Goal: Navigation & Orientation: Find specific page/section

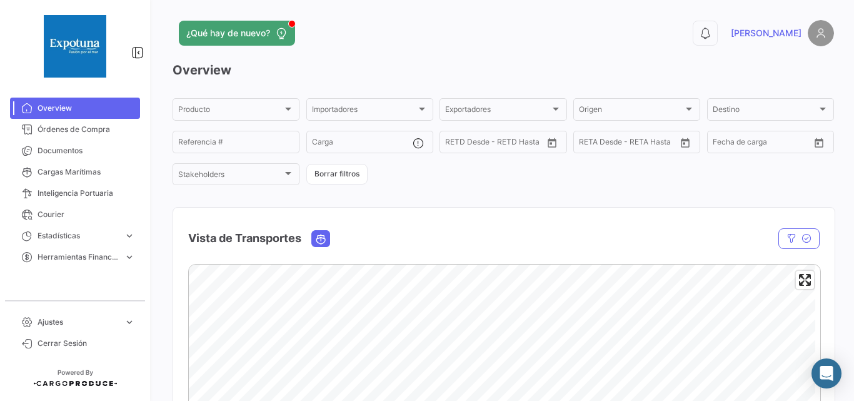
click at [85, 309] on mat-nav-list "Ajustes expand_more Usuarios Requisitos de Docs. Usuarios Requisitos de Docs. C…" at bounding box center [75, 330] width 150 height 48
click at [88, 327] on span "Ajustes" at bounding box center [78, 321] width 81 height 11
click at [67, 296] on link "Usuarios" at bounding box center [84, 295] width 113 height 19
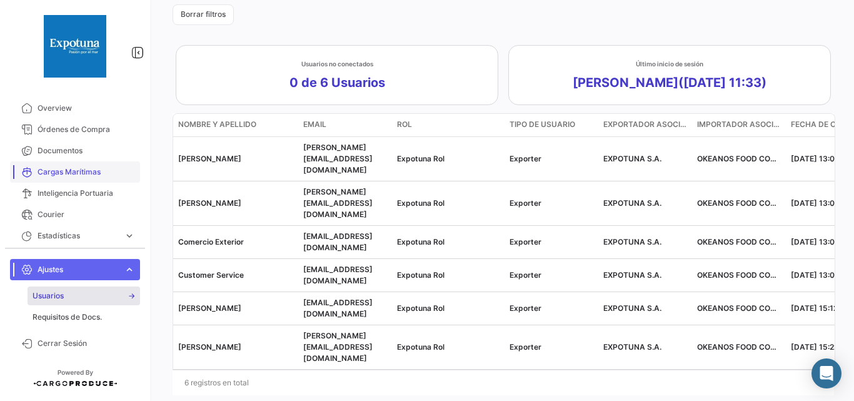
click at [64, 178] on link "Cargas Marítimas" at bounding box center [75, 171] width 130 height 21
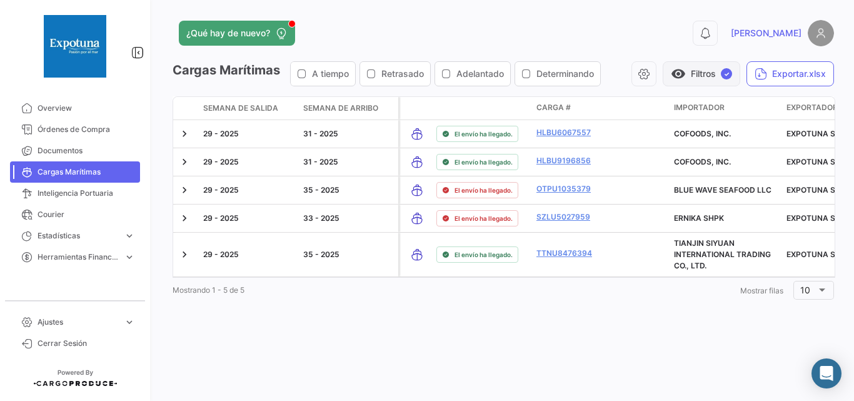
click at [691, 64] on button "visibility Filtros ✓" at bounding box center [702, 73] width 78 height 25
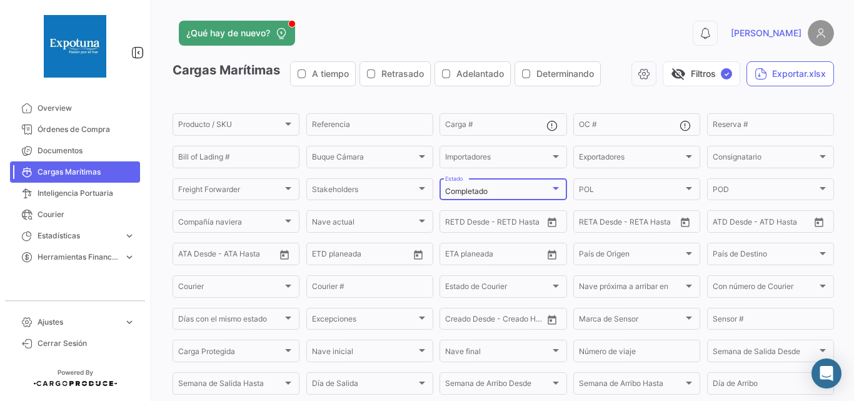
click at [525, 188] on div "Completado" at bounding box center [497, 191] width 104 height 9
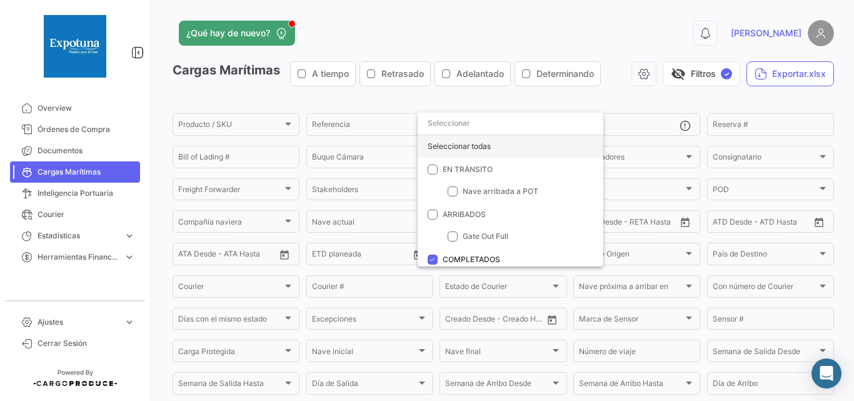
click at [484, 149] on div "Seleccionar todas" at bounding box center [511, 146] width 186 height 23
checkbox input "true"
click at [678, 74] on div at bounding box center [427, 200] width 854 height 401
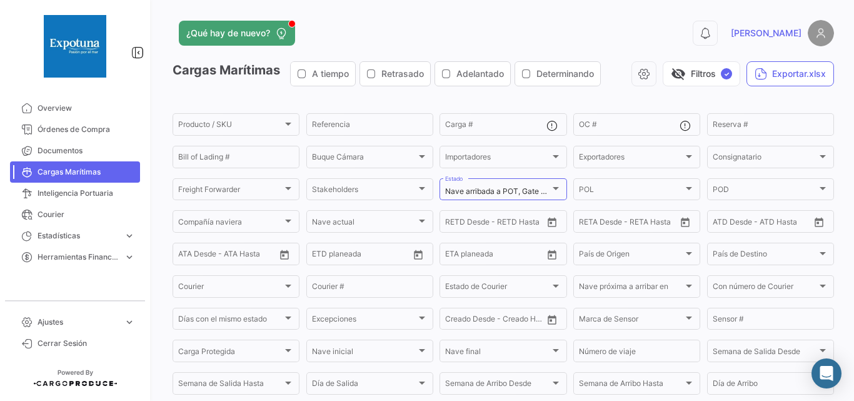
click at [678, 74] on span "visibility_off" at bounding box center [678, 73] width 15 height 15
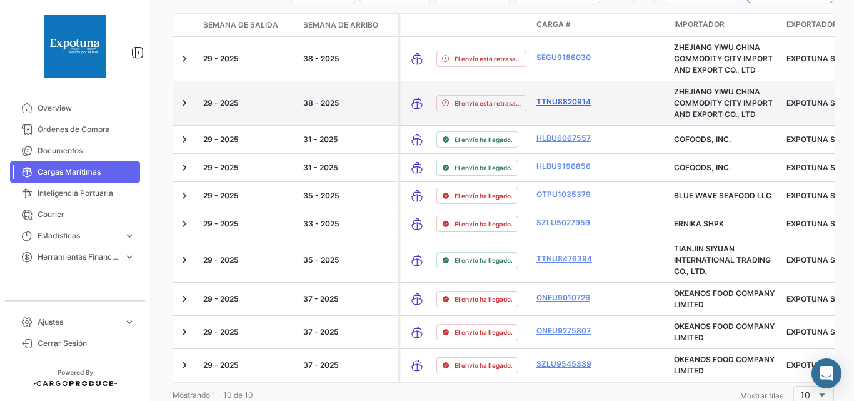
scroll to position [149, 0]
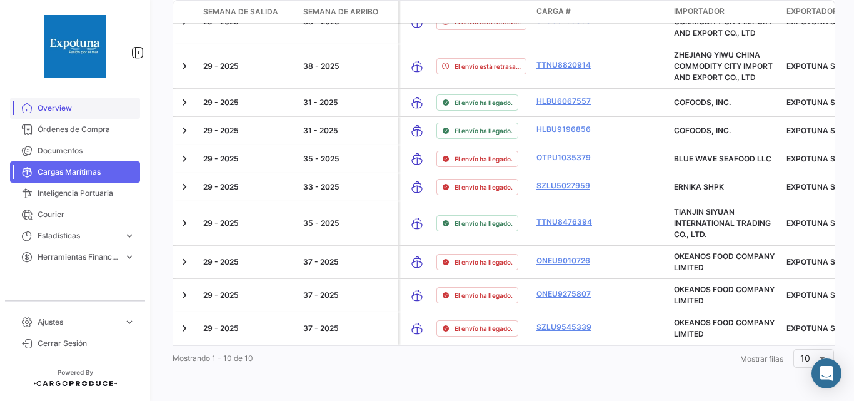
click at [63, 113] on span "Overview" at bounding box center [87, 108] width 98 height 11
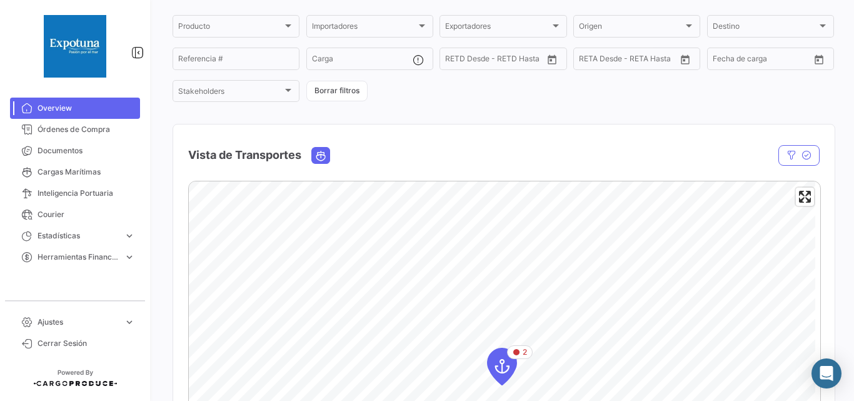
scroll to position [125, 0]
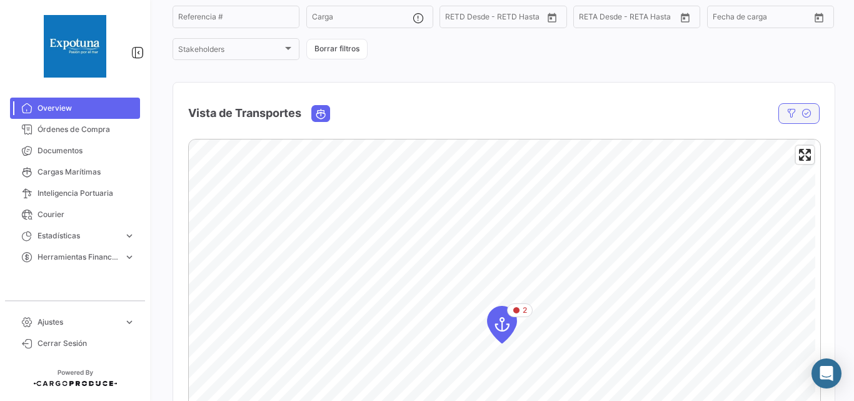
click at [802, 114] on icon "button" at bounding box center [807, 113] width 10 height 10
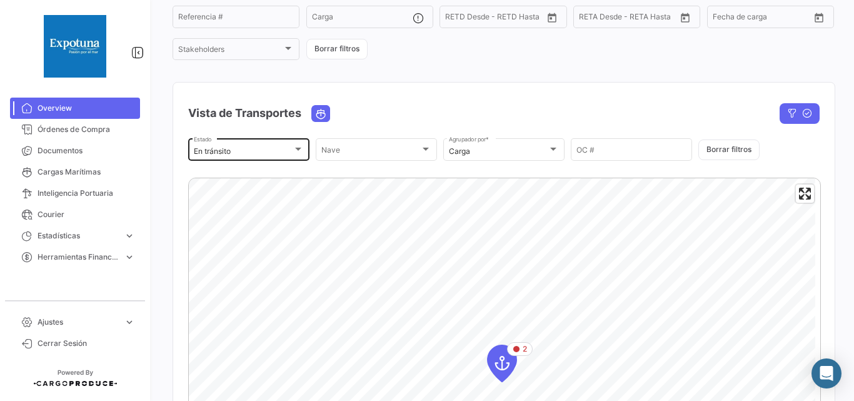
click at [238, 151] on div "En tránsito" at bounding box center [243, 151] width 99 height 9
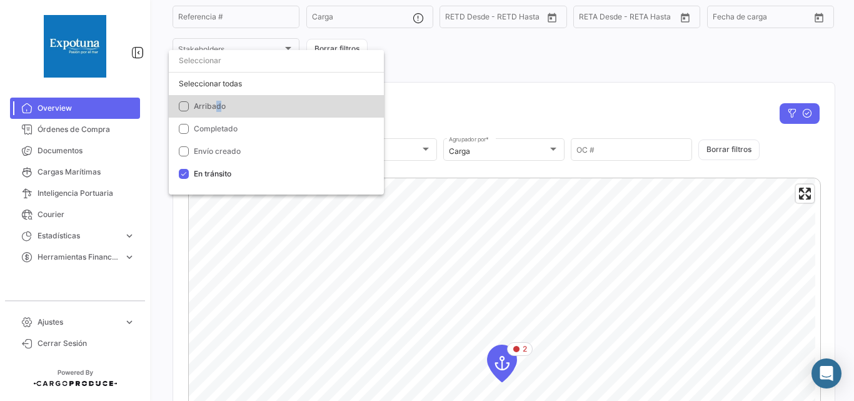
click at [218, 106] on span "Arribado" at bounding box center [210, 105] width 32 height 9
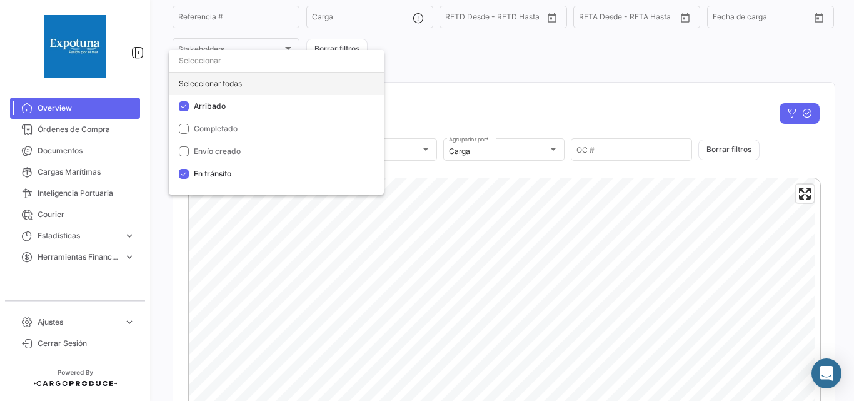
click at [215, 88] on div "Seleccionar todas" at bounding box center [276, 84] width 215 height 23
click at [478, 59] on div at bounding box center [427, 200] width 854 height 401
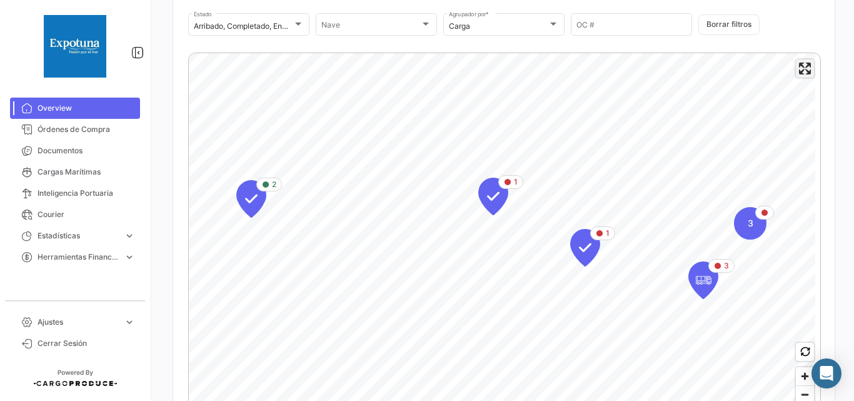
scroll to position [167, 0]
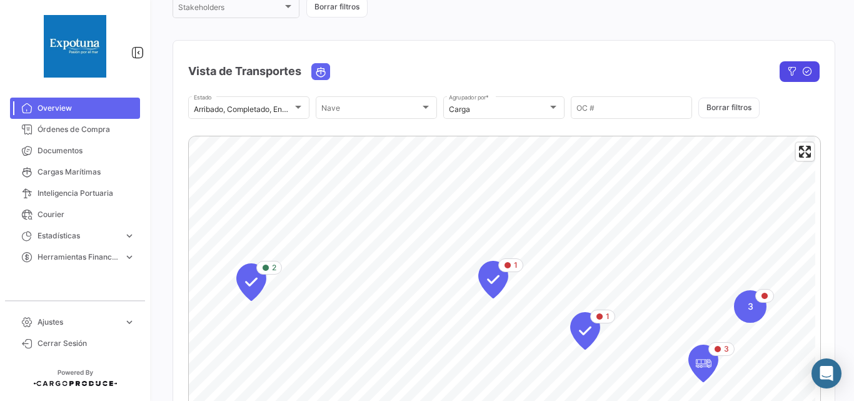
click at [787, 71] on icon "button" at bounding box center [792, 71] width 10 height 10
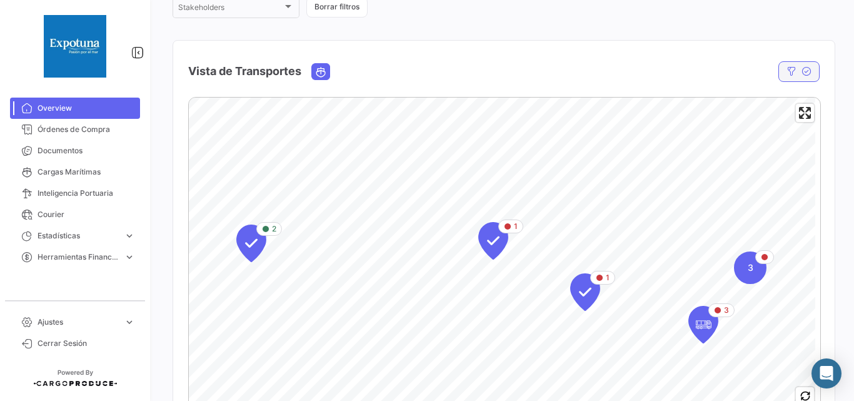
click at [802, 74] on icon "button" at bounding box center [807, 71] width 10 height 10
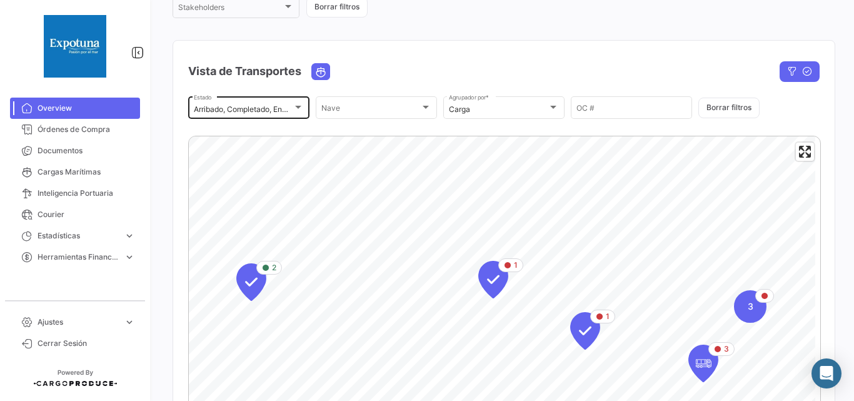
click at [256, 111] on mat-select-trigger "Arribado, Completado, Envío creado, En tránsito" at bounding box center [277, 108] width 166 height 9
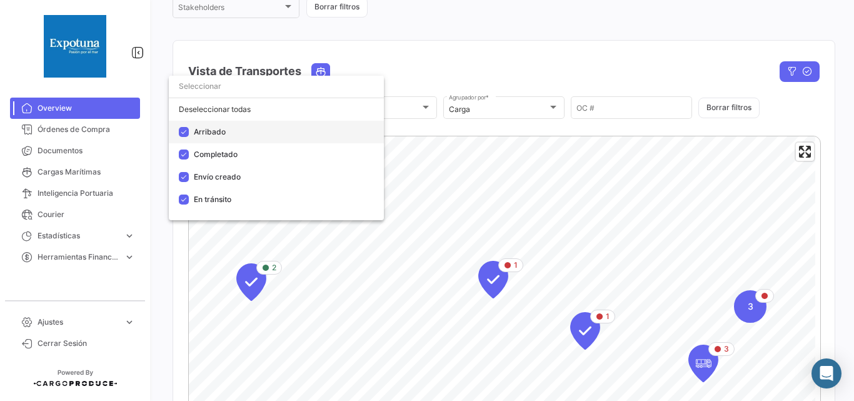
click at [224, 135] on span "Arribado" at bounding box center [210, 131] width 32 height 9
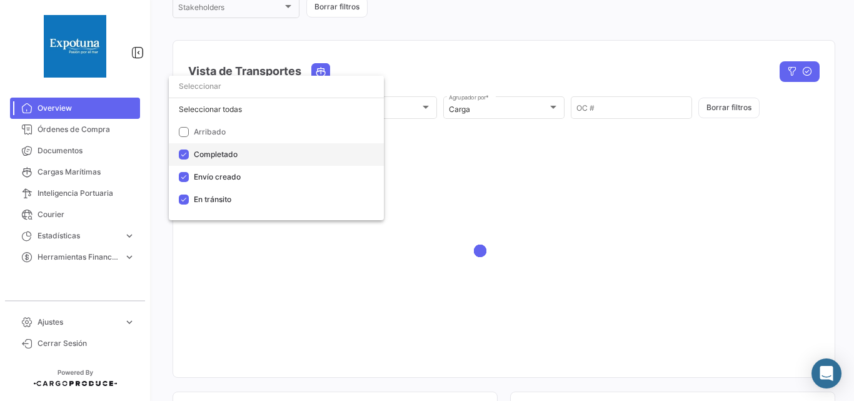
click at [220, 154] on span "Completado" at bounding box center [216, 153] width 44 height 9
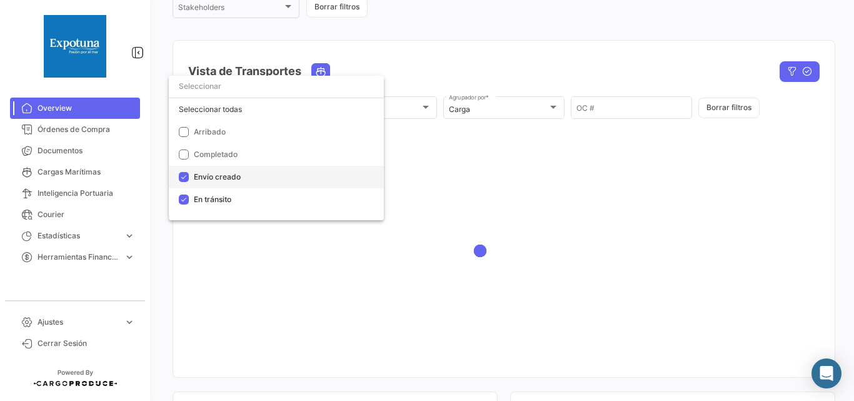
click at [215, 176] on span "Envío creado" at bounding box center [217, 176] width 47 height 9
click at [471, 43] on div at bounding box center [427, 200] width 854 height 401
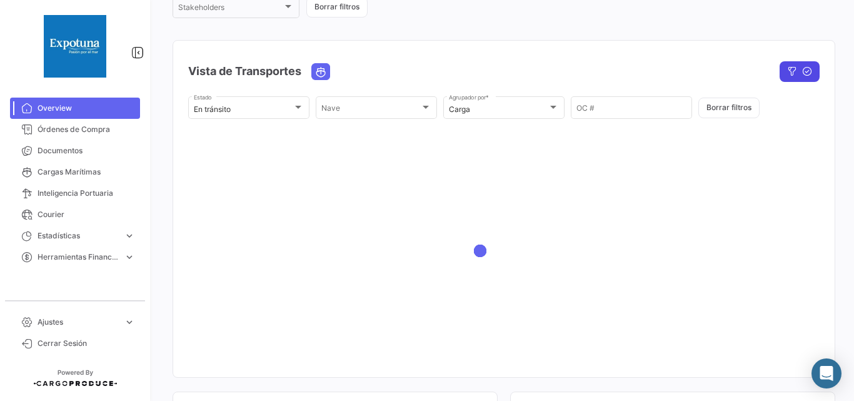
click at [802, 66] on icon "button" at bounding box center [807, 71] width 10 height 10
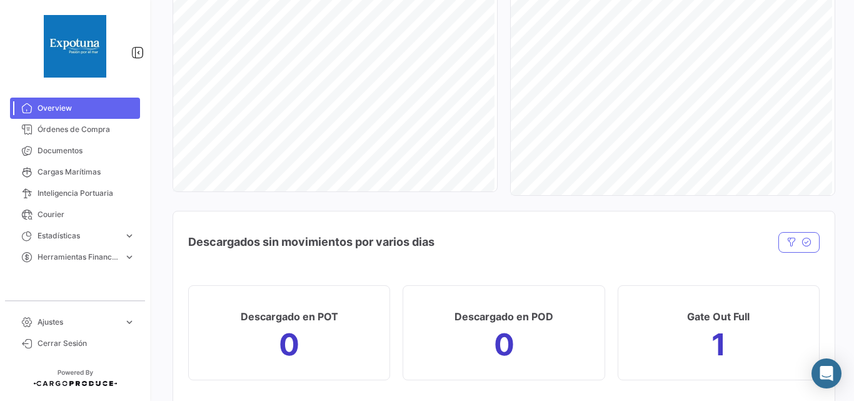
scroll to position [1292, 0]
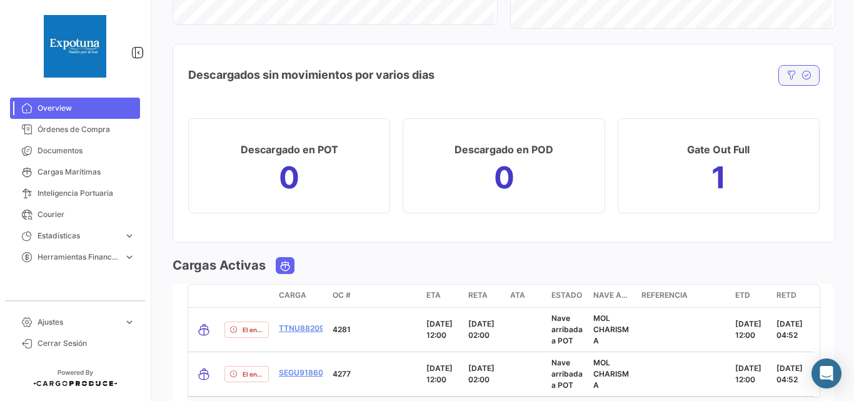
click at [802, 75] on icon "button" at bounding box center [807, 75] width 10 height 10
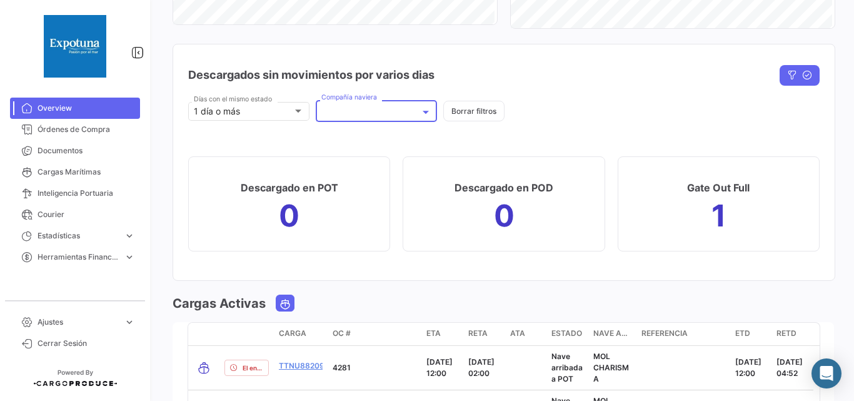
click at [347, 114] on div at bounding box center [376, 113] width 110 height 11
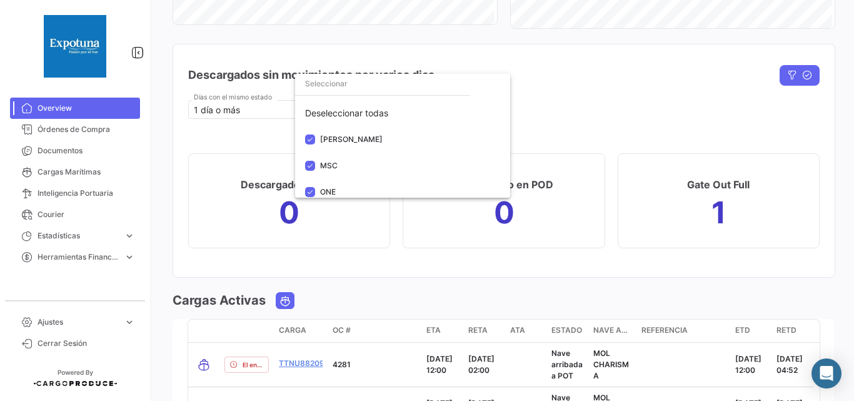
click at [569, 89] on div at bounding box center [427, 200] width 854 height 401
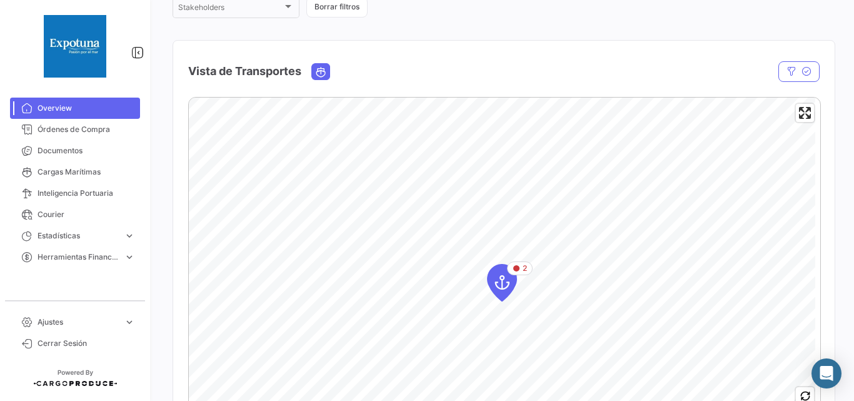
scroll to position [208, 0]
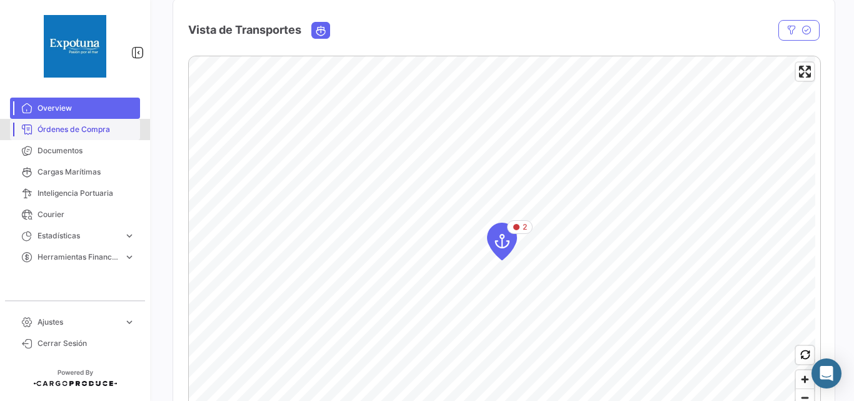
click at [48, 129] on span "Órdenes de Compra" at bounding box center [87, 129] width 98 height 11
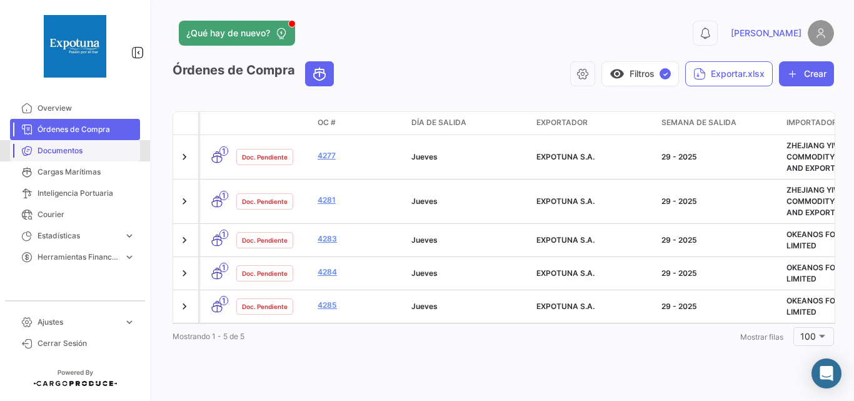
click at [73, 149] on span "Documentos" at bounding box center [87, 150] width 98 height 11
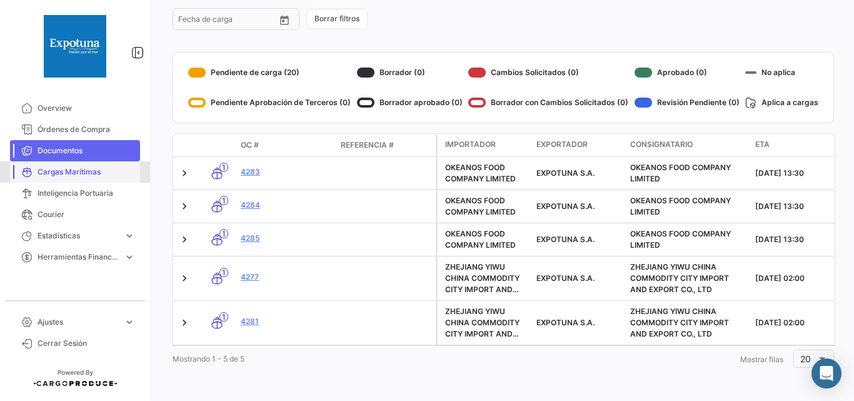
click at [75, 174] on span "Cargas Marítimas" at bounding box center [87, 171] width 98 height 11
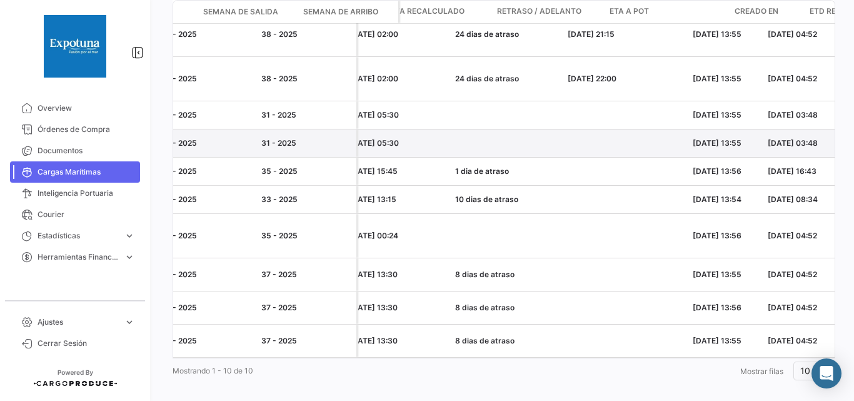
scroll to position [0, 1084]
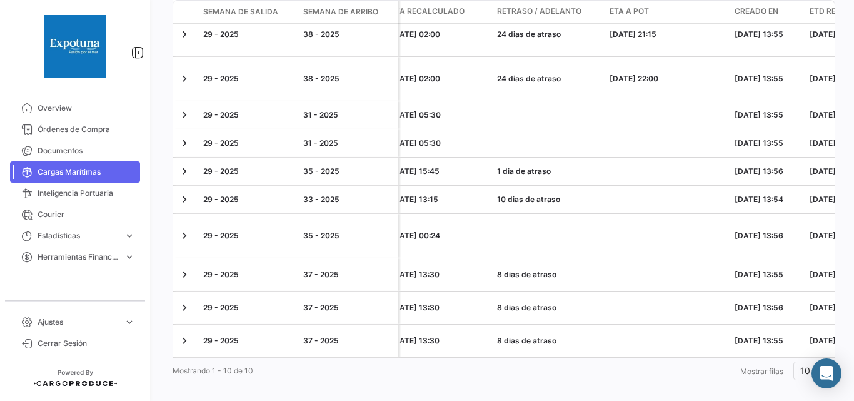
click at [561, 12] on span "Retraso / Adelanto" at bounding box center [539, 11] width 84 height 11
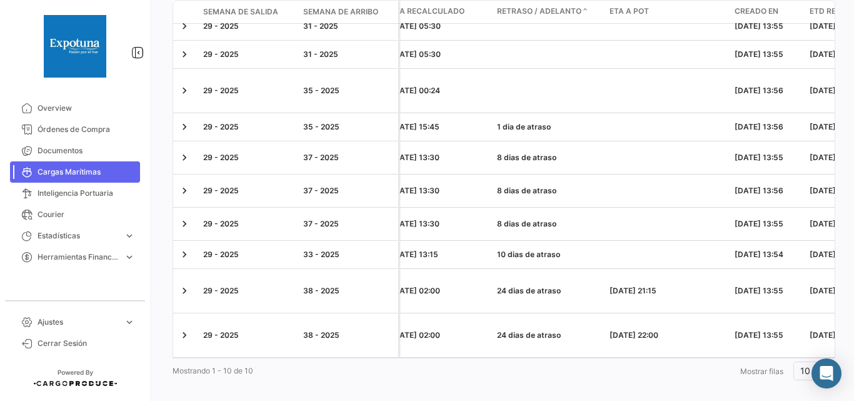
click at [566, 16] on span "Retraso / Adelanto" at bounding box center [539, 11] width 84 height 11
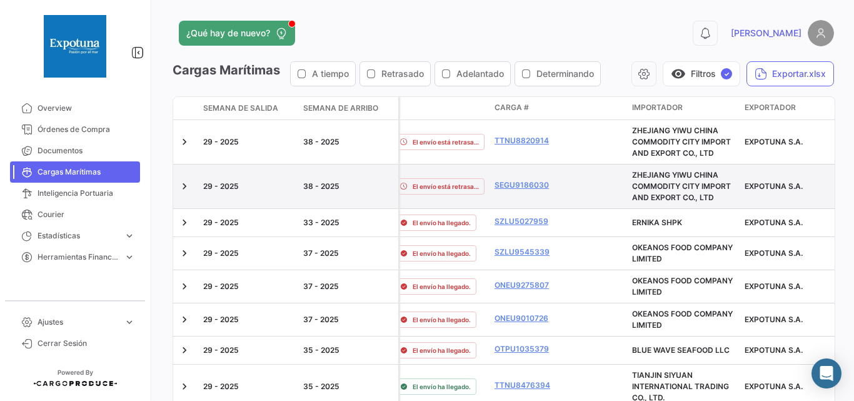
scroll to position [0, 0]
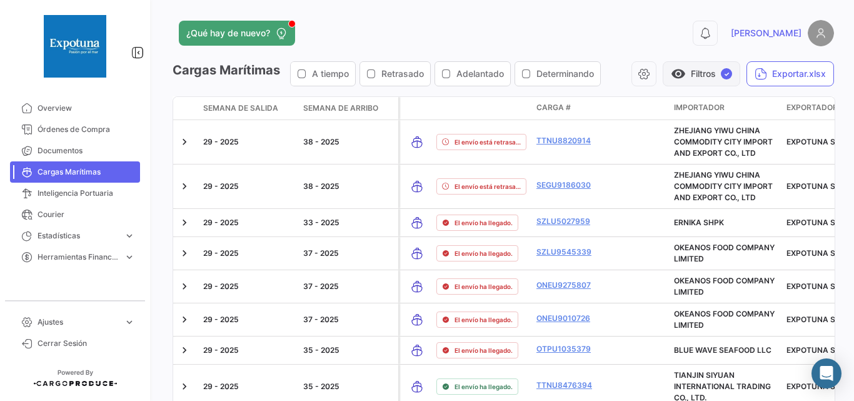
click at [680, 66] on button "visibility Filtros ✓" at bounding box center [702, 73] width 78 height 25
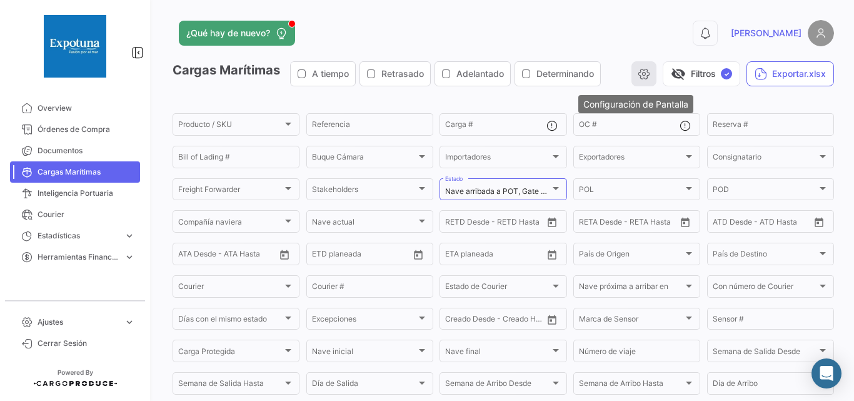
click at [641, 67] on button "button" at bounding box center [643, 73] width 25 height 25
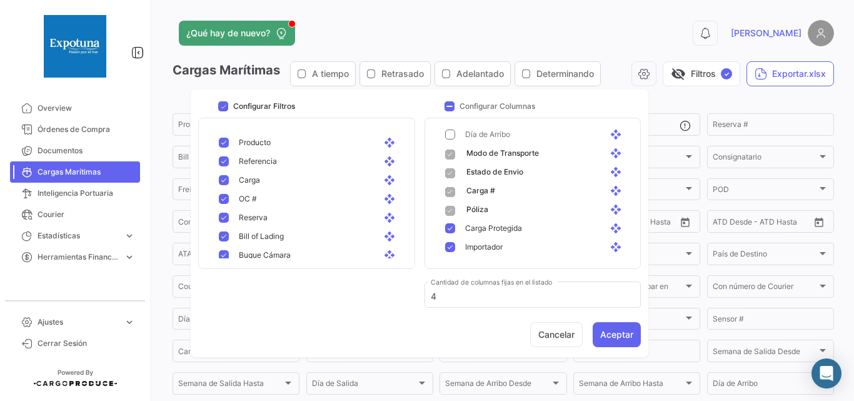
scroll to position [42, 0]
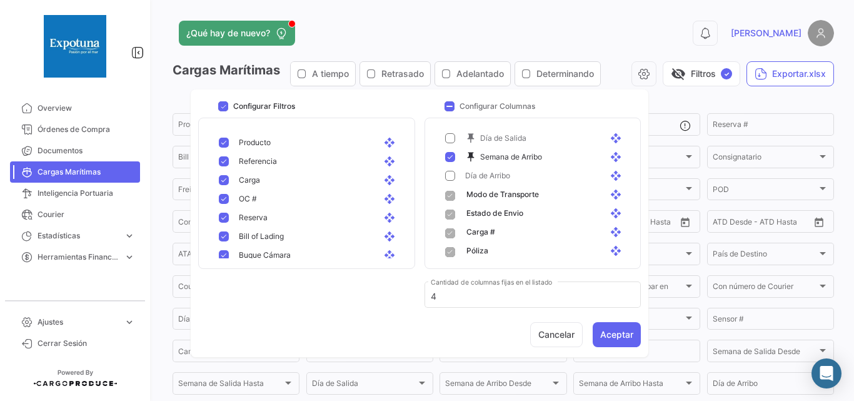
click at [470, 158] on mat-icon "push_pin" at bounding box center [472, 156] width 15 height 11
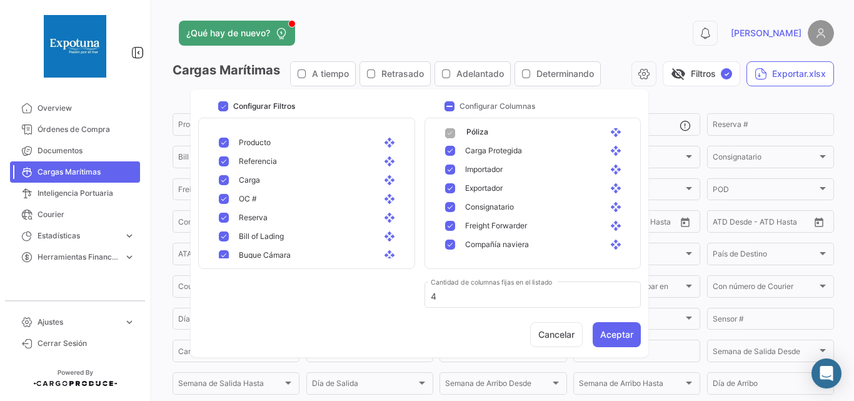
scroll to position [202, 0]
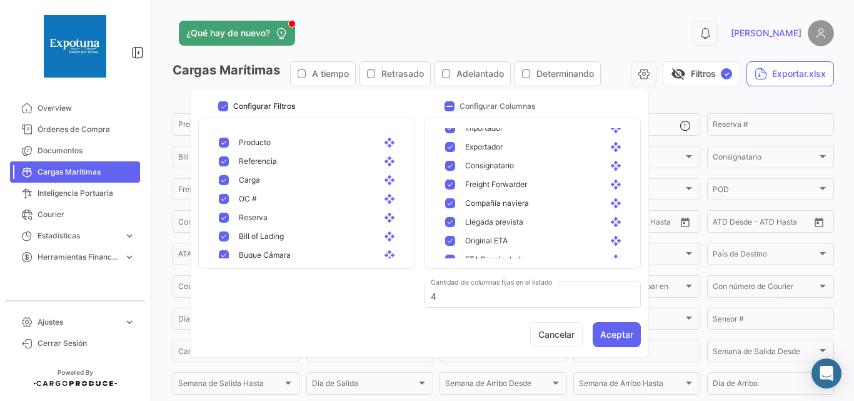
click at [707, 98] on app-list-header "Cargas Marítimas A tiempo Retrasado Adelantado Determinando visibility_off Filt…" at bounding box center [503, 242] width 661 height 362
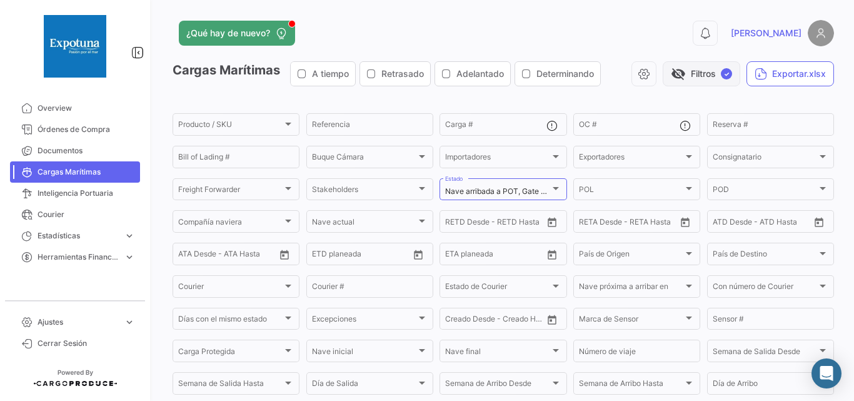
click at [706, 74] on button "visibility_off Filtros ✓" at bounding box center [702, 73] width 78 height 25
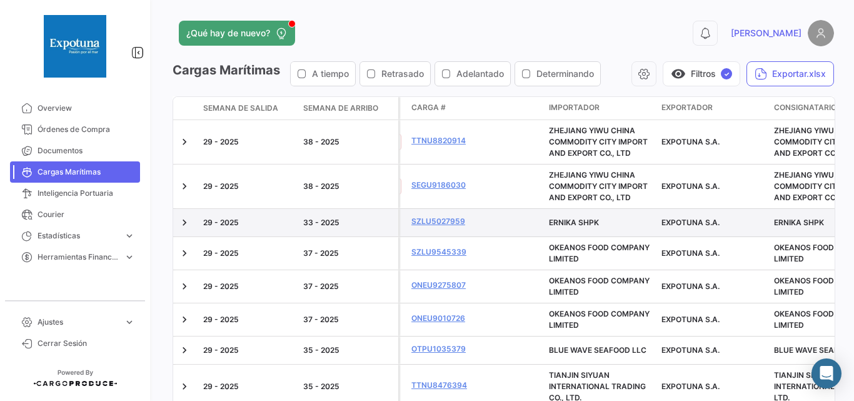
scroll to position [0, 0]
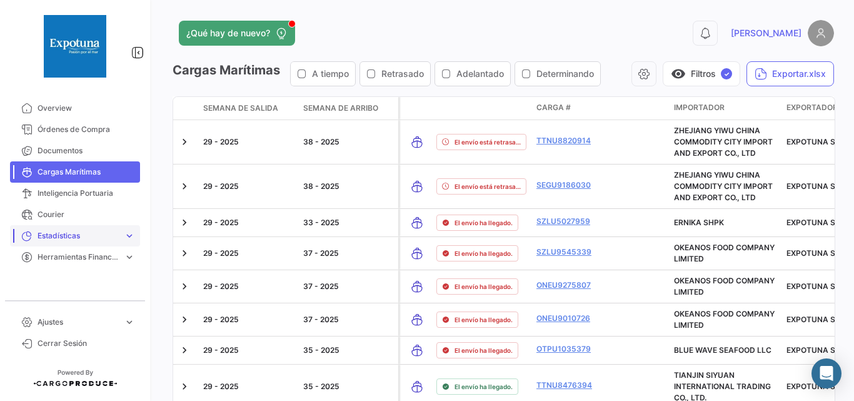
click at [83, 236] on span "Estadísticas" at bounding box center [78, 235] width 81 height 11
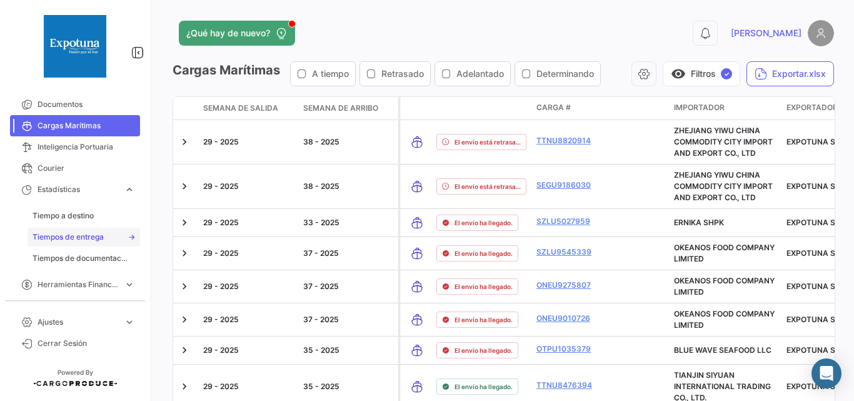
click at [79, 233] on span "Tiempos de entrega" at bounding box center [68, 236] width 71 height 11
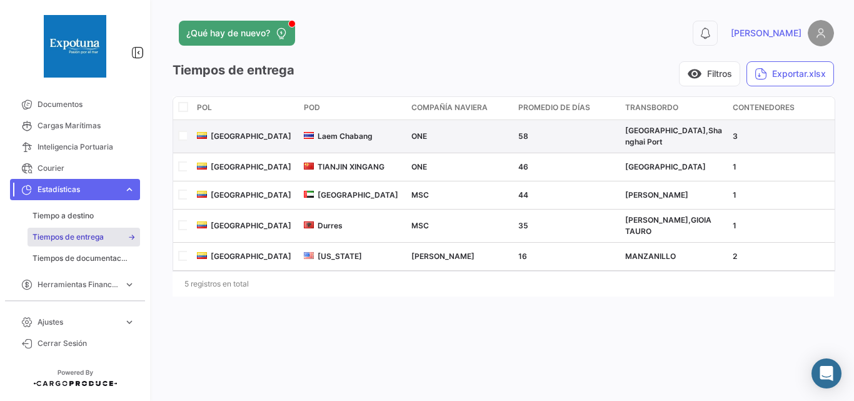
click at [184, 134] on input "checkbox" at bounding box center [182, 135] width 8 height 8
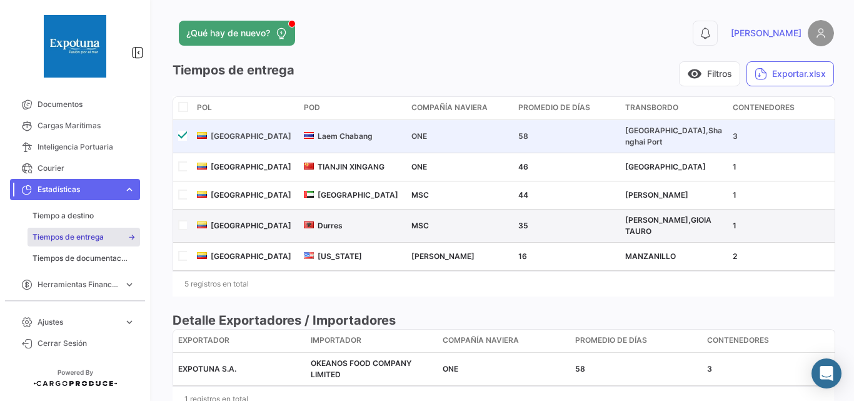
scroll to position [45, 0]
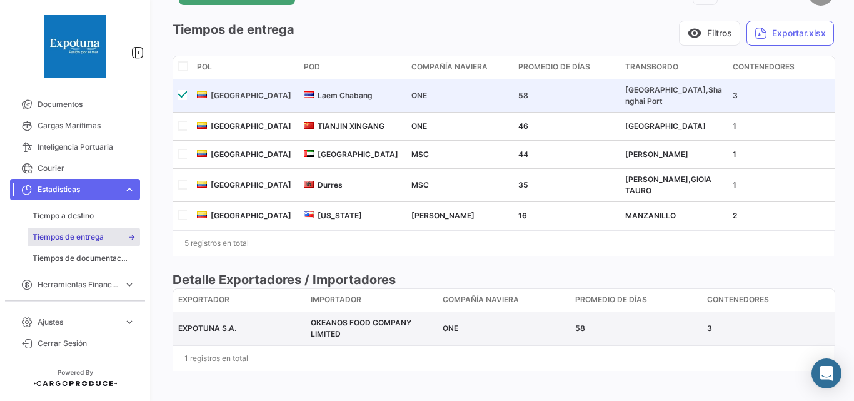
click at [219, 331] on span "EXPOTUNA S.A." at bounding box center [207, 327] width 58 height 9
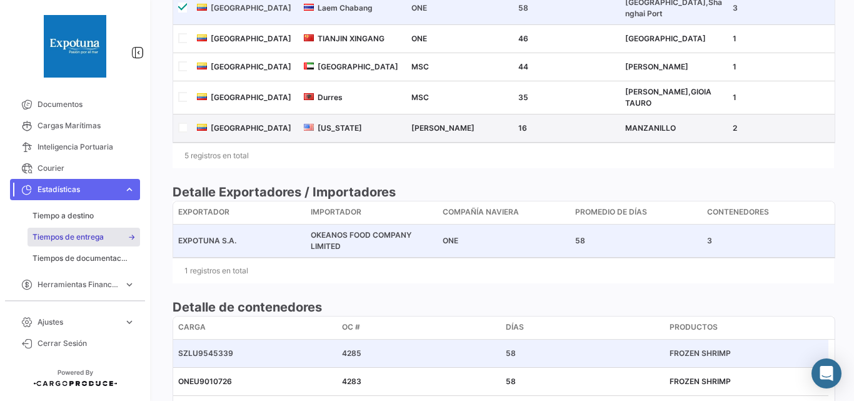
scroll to position [0, 0]
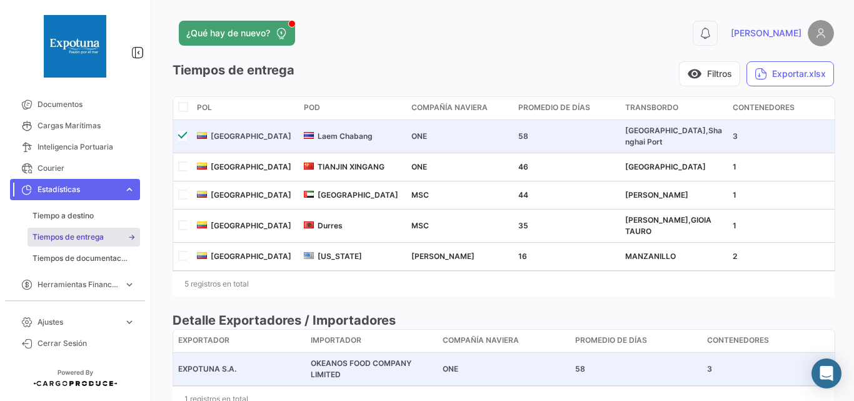
click at [178, 134] on input "checkbox" at bounding box center [182, 135] width 8 height 8
checkbox input "false"
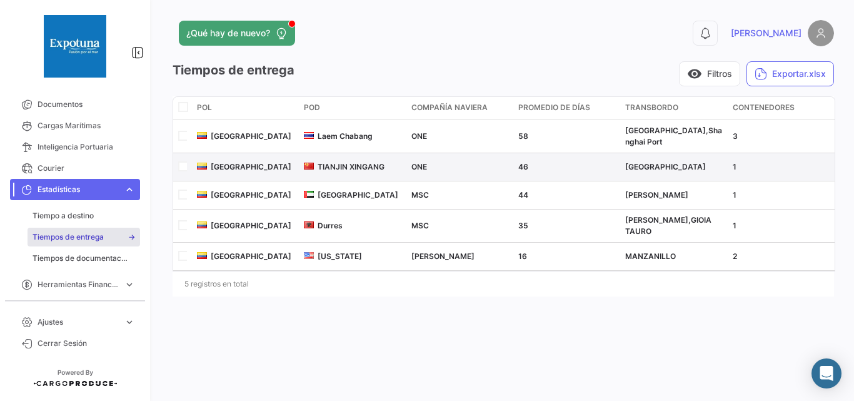
click at [183, 167] on input "checkbox" at bounding box center [182, 165] width 8 height 8
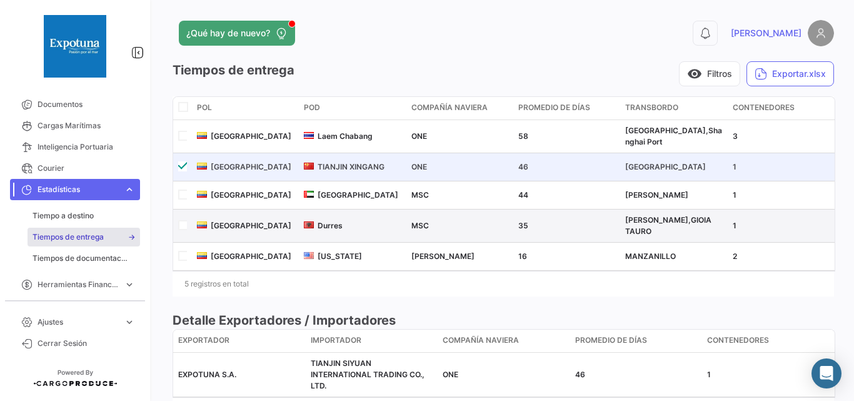
scroll to position [56, 0]
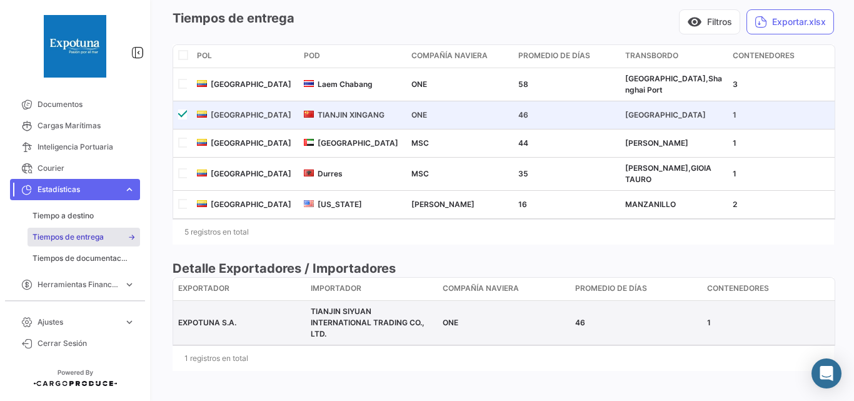
click at [197, 319] on span "EXPOTUNA S.A." at bounding box center [207, 322] width 58 height 9
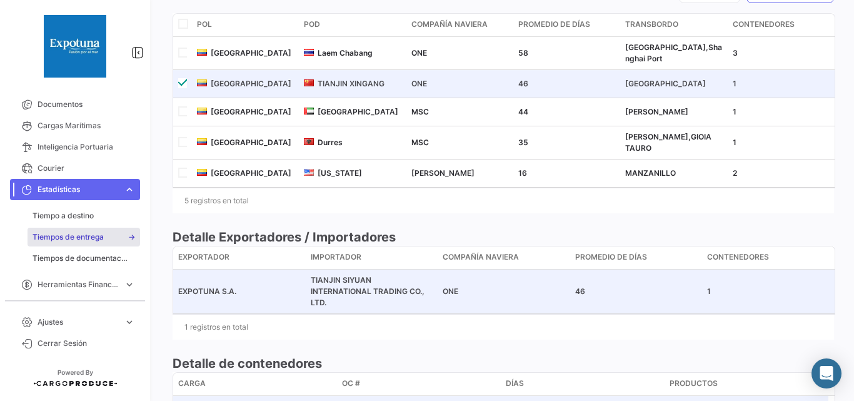
scroll to position [0, 0]
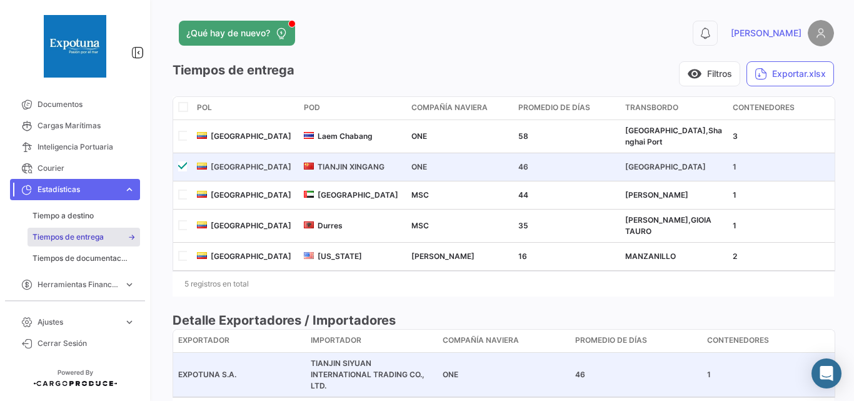
click at [182, 169] on input "checkbox" at bounding box center [182, 165] width 8 height 8
checkbox input "false"
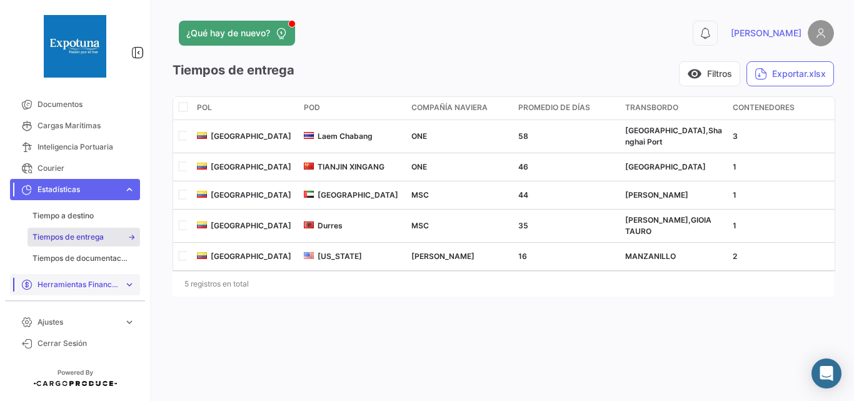
click at [80, 283] on span "Herramientas Financieras" at bounding box center [78, 284] width 81 height 11
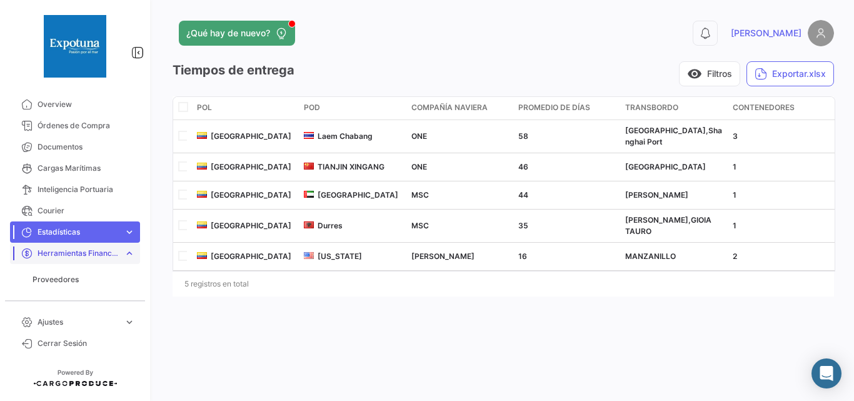
click at [68, 251] on span "Herramientas Financieras" at bounding box center [78, 253] width 81 height 11
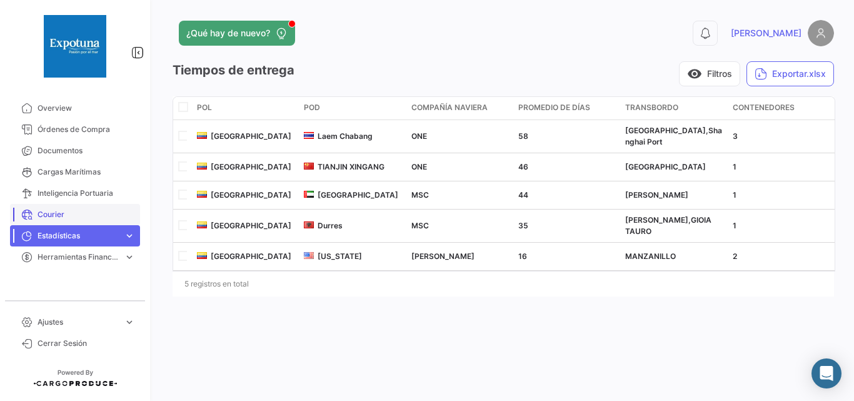
click at [62, 211] on span "Courier" at bounding box center [87, 214] width 98 height 11
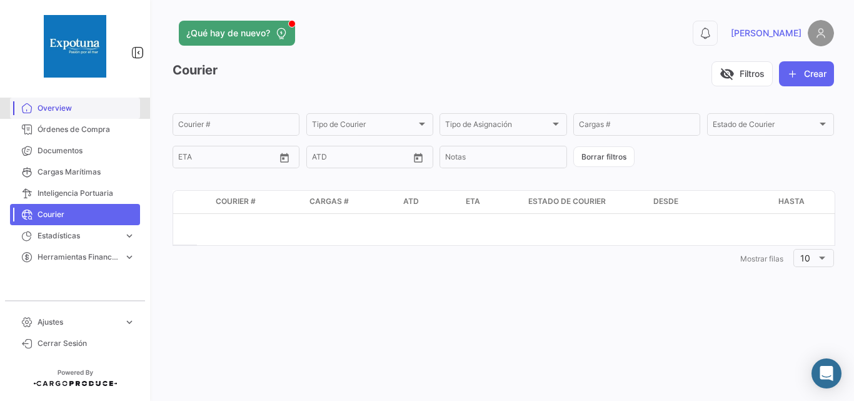
click at [48, 107] on span "Overview" at bounding box center [87, 108] width 98 height 11
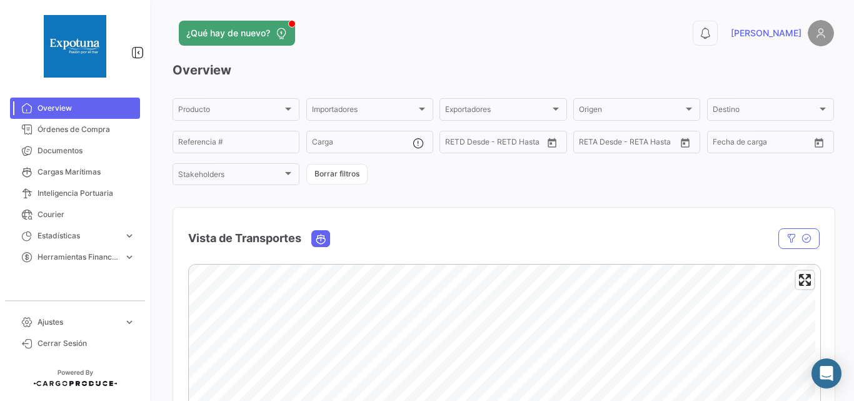
scroll to position [208, 0]
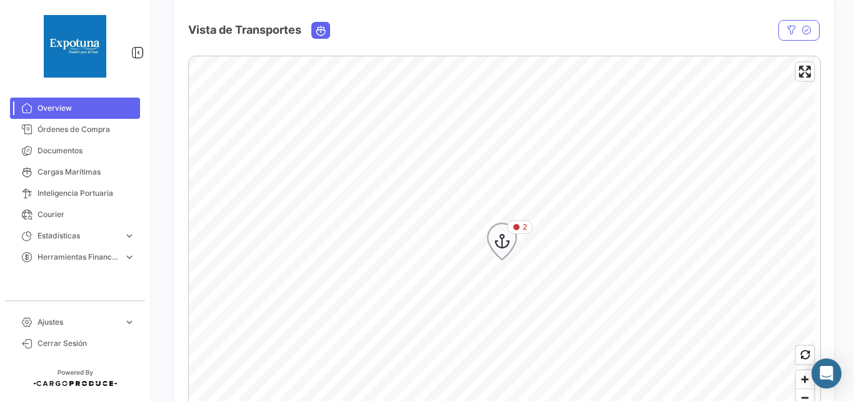
click at [505, 241] on icon "Map marker" at bounding box center [502, 241] width 18 height 26
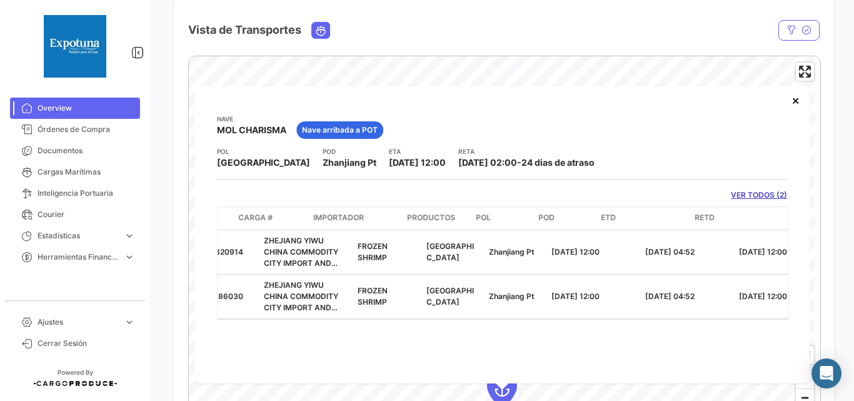
scroll to position [0, 0]
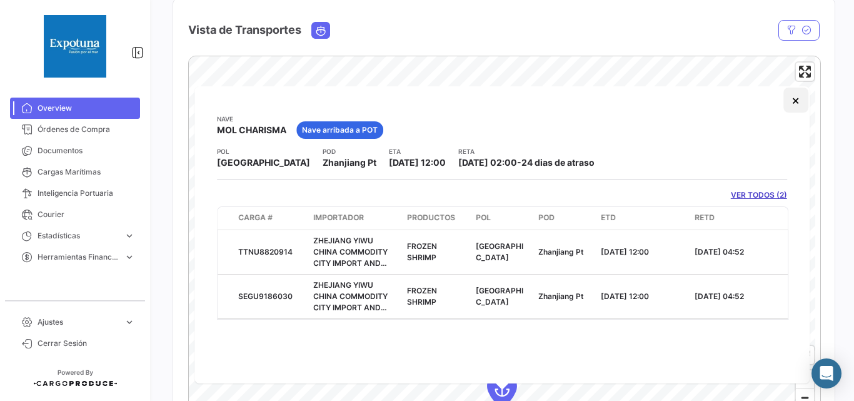
click at [801, 103] on button "×" at bounding box center [795, 100] width 25 height 25
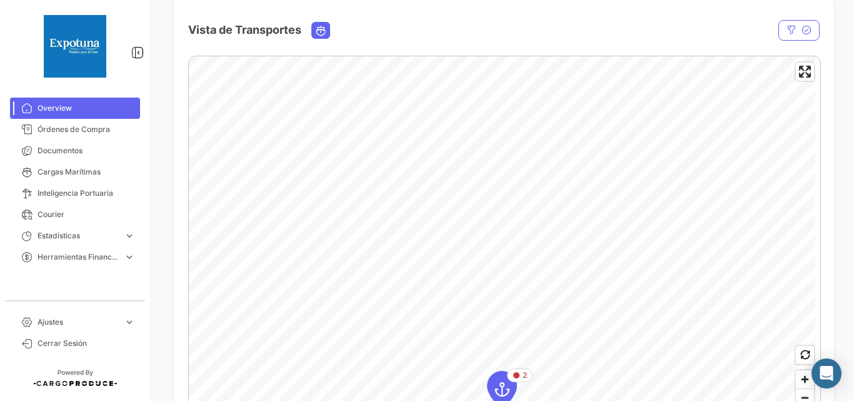
scroll to position [375, 0]
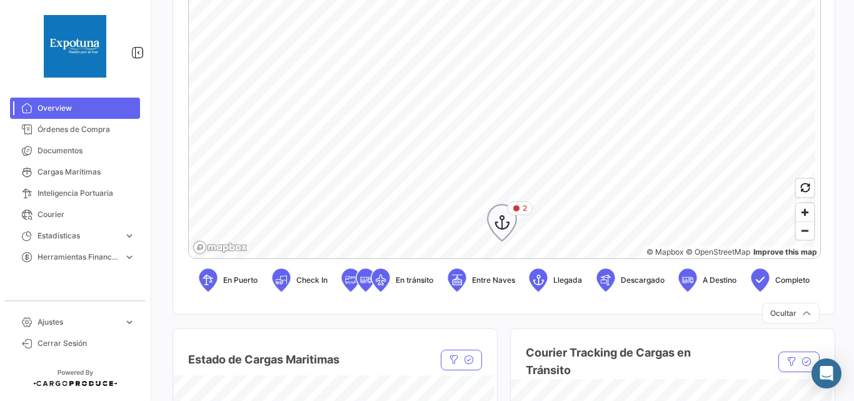
click at [510, 228] on icon "Map marker" at bounding box center [502, 222] width 18 height 26
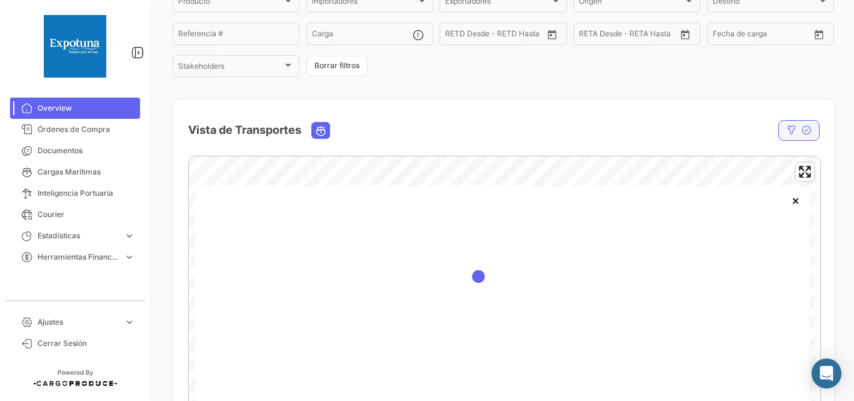
click at [804, 127] on icon "button" at bounding box center [807, 130] width 10 height 10
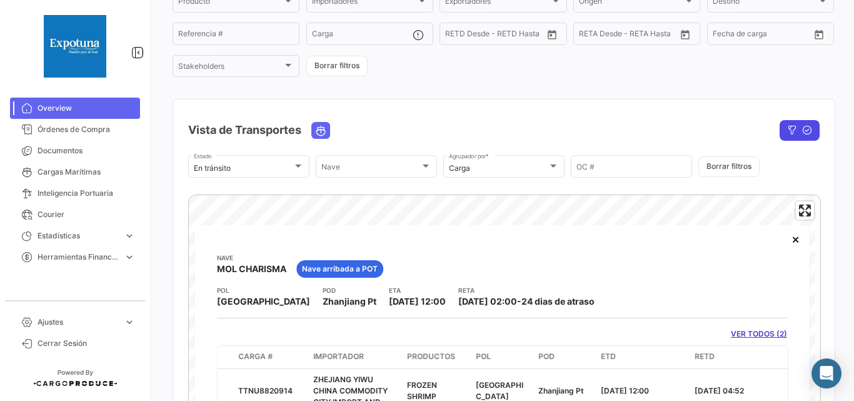
click at [804, 127] on icon "button" at bounding box center [807, 130] width 10 height 10
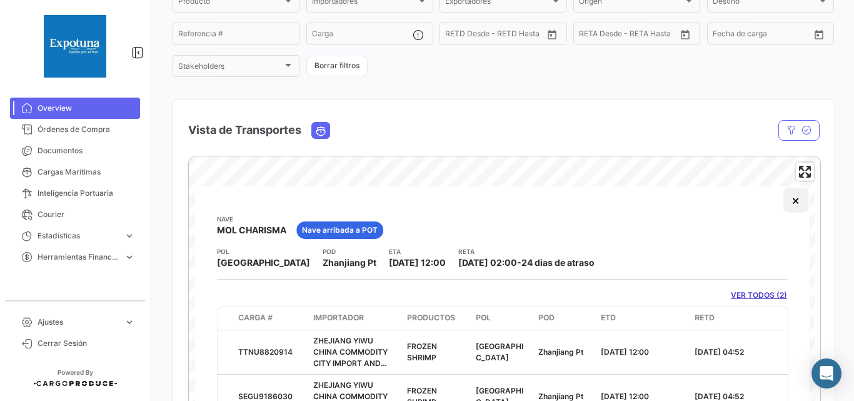
click at [794, 201] on button "×" at bounding box center [795, 200] width 25 height 25
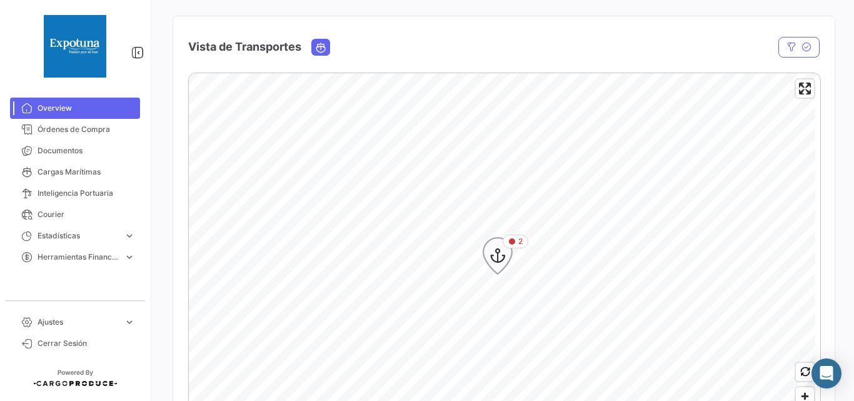
scroll to position [275, 0]
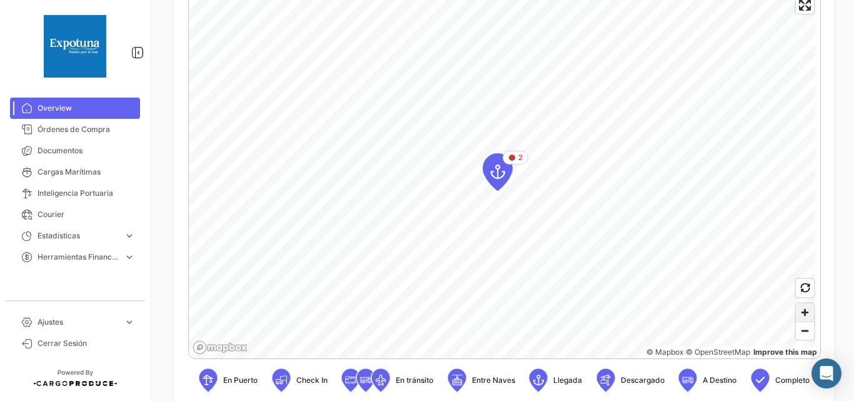
click at [796, 313] on span "Zoom in" at bounding box center [805, 312] width 18 height 18
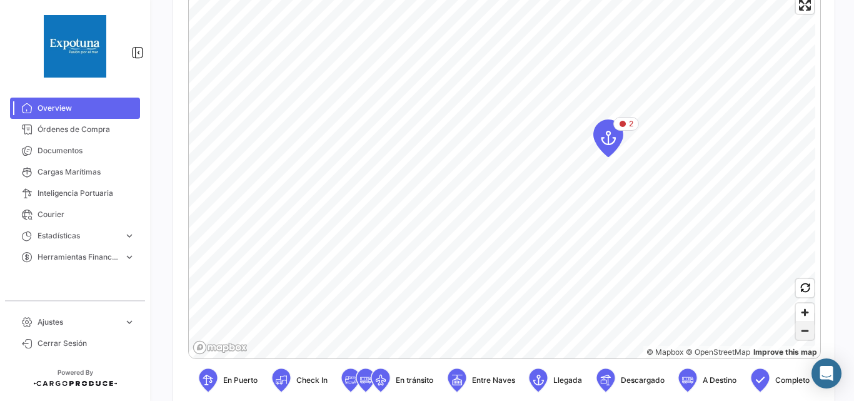
click at [802, 335] on span "Zoom out" at bounding box center [805, 331] width 18 height 18
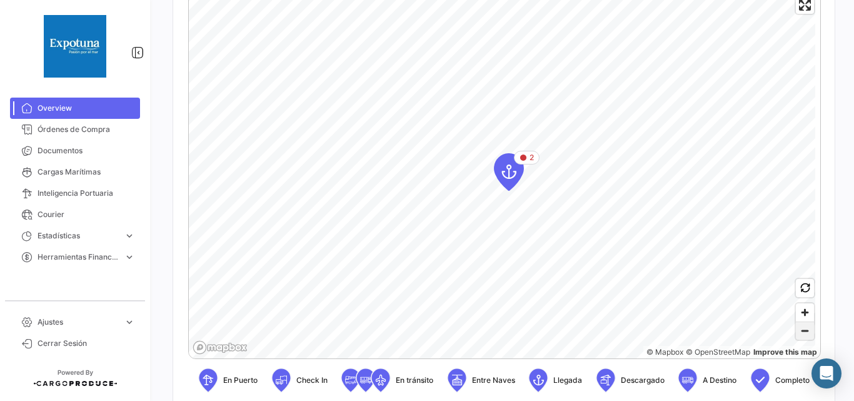
click at [802, 335] on span "Zoom out" at bounding box center [805, 331] width 18 height 18
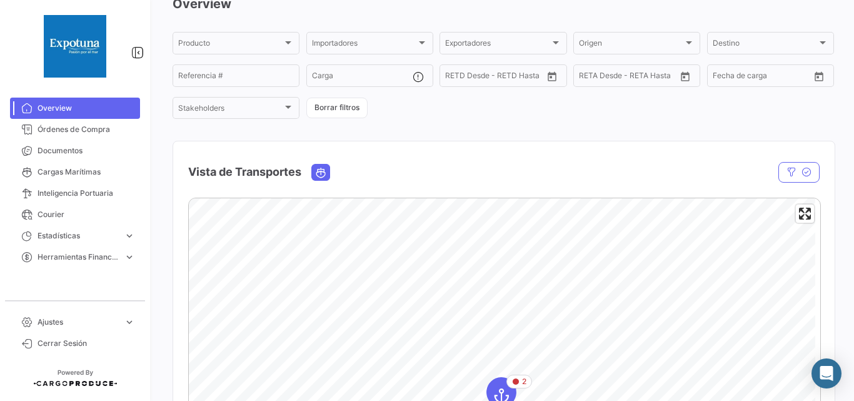
scroll to position [0, 0]
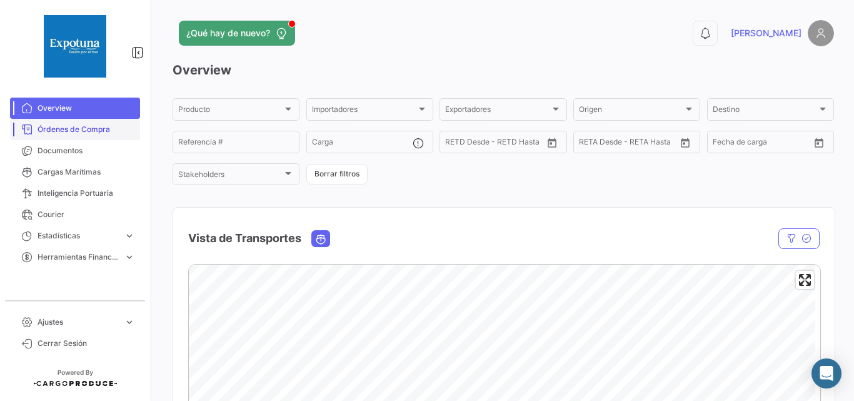
click at [76, 123] on link "Órdenes de Compra" at bounding box center [75, 129] width 130 height 21
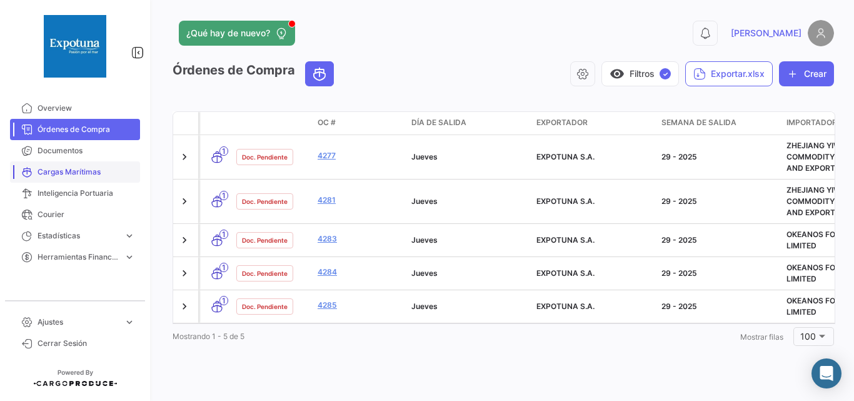
click at [68, 169] on span "Cargas Marítimas" at bounding box center [87, 171] width 98 height 11
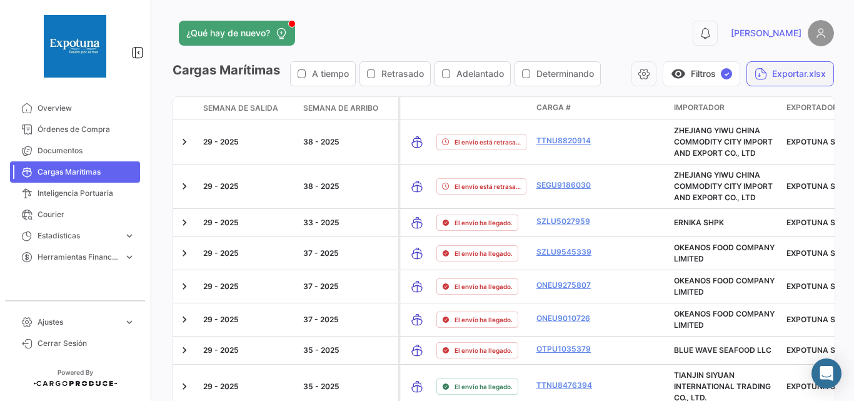
click at [790, 72] on button "Exportar.xlsx" at bounding box center [791, 73] width 88 height 25
click at [86, 106] on span "Overview" at bounding box center [87, 108] width 98 height 11
